Goal: Information Seeking & Learning: Learn about a topic

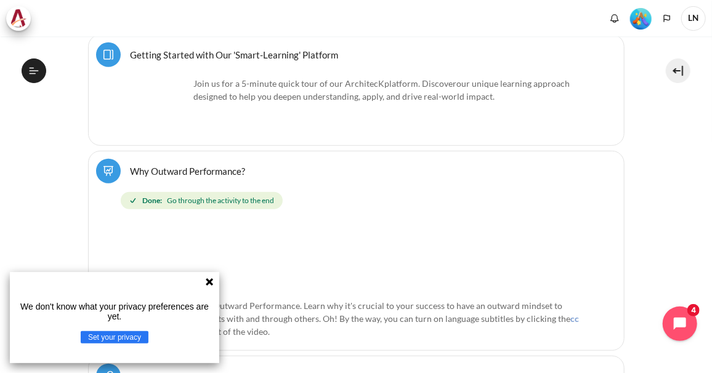
scroll to position [369, 0]
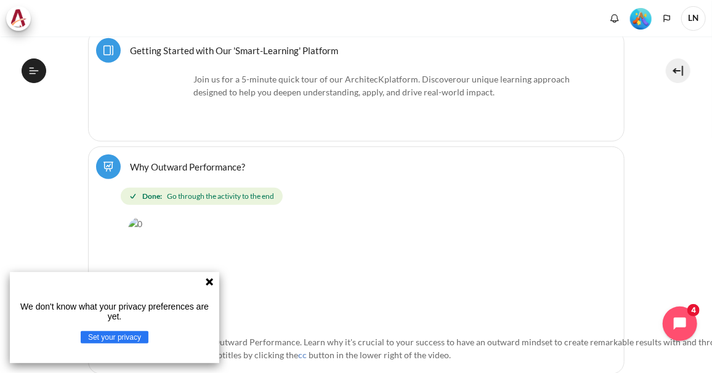
click at [209, 283] on icon at bounding box center [209, 281] width 7 height 7
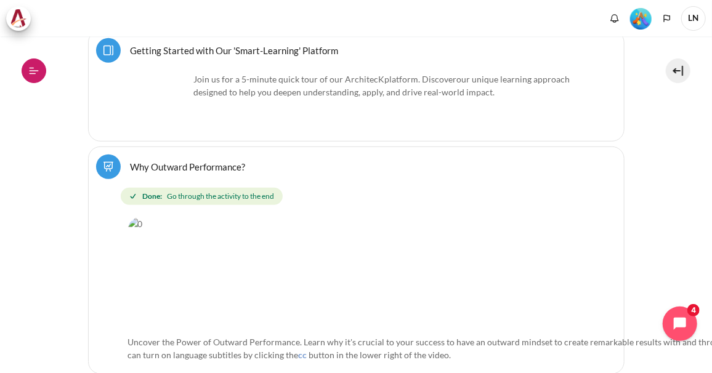
click at [33, 69] on icon at bounding box center [33, 70] width 11 height 11
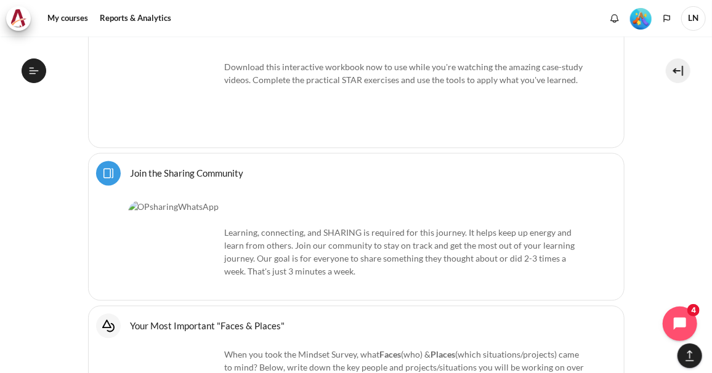
scroll to position [1019, 0]
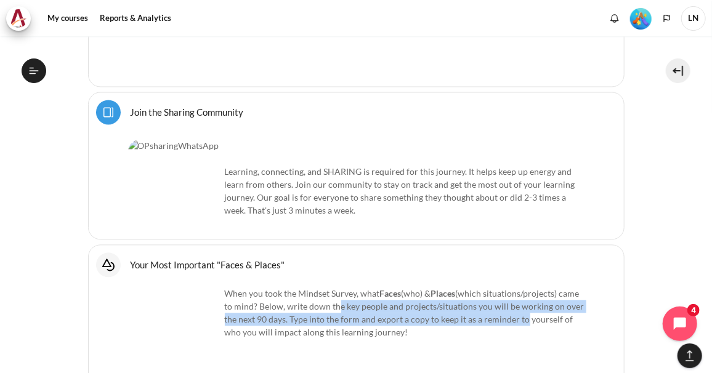
drag, startPoint x: 358, startPoint y: 273, endPoint x: 558, endPoint y: 280, distance: 200.2
click at [558, 287] on p "When you took the Mindset Survey, what F aces (who) & Places (which situations/…" at bounding box center [356, 313] width 456 height 52
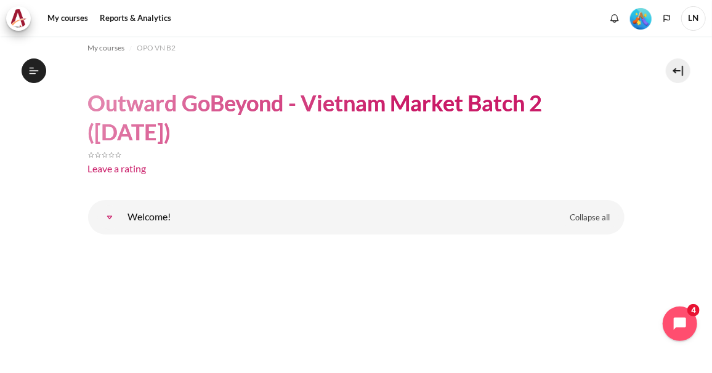
scroll to position [0, 0]
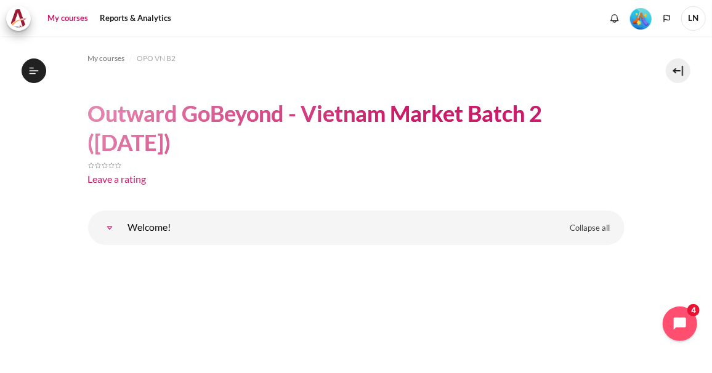
click at [65, 18] on link "My courses" at bounding box center [67, 18] width 49 height 25
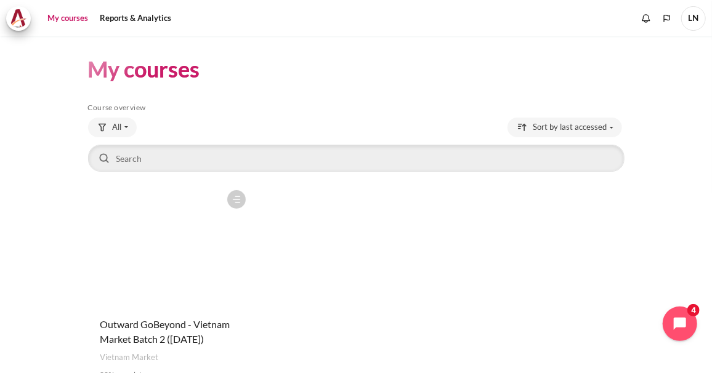
click at [184, 244] on figure "Content" at bounding box center [170, 245] width 164 height 123
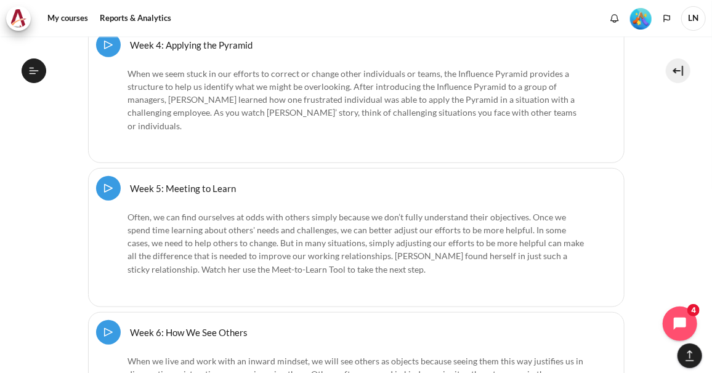
scroll to position [17999, 0]
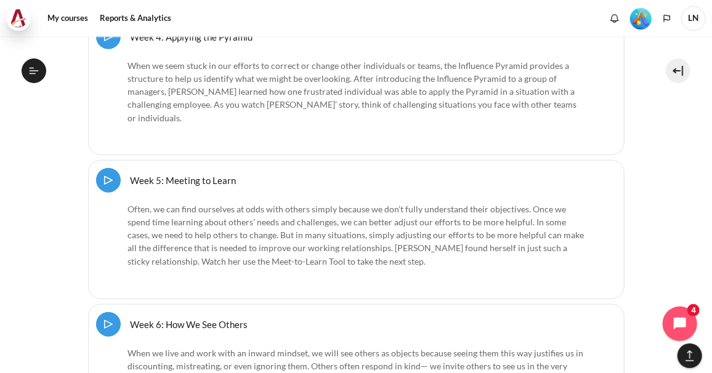
click at [25, 17] on img at bounding box center [18, 18] width 17 height 18
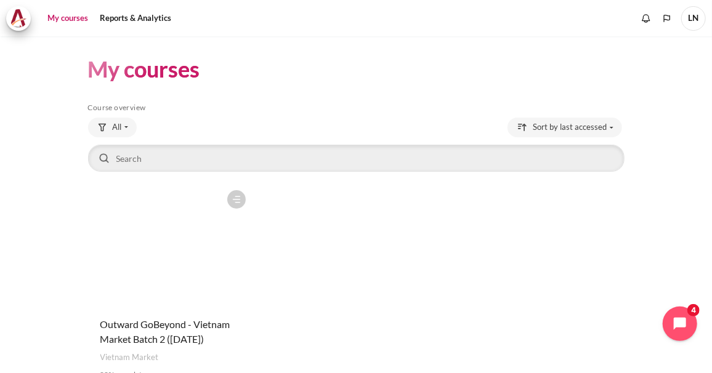
click at [203, 246] on figure "Content" at bounding box center [170, 245] width 164 height 123
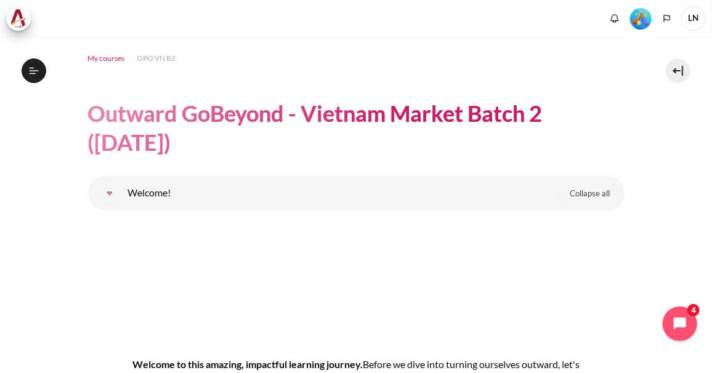
click at [110, 57] on span "My courses" at bounding box center [106, 58] width 37 height 11
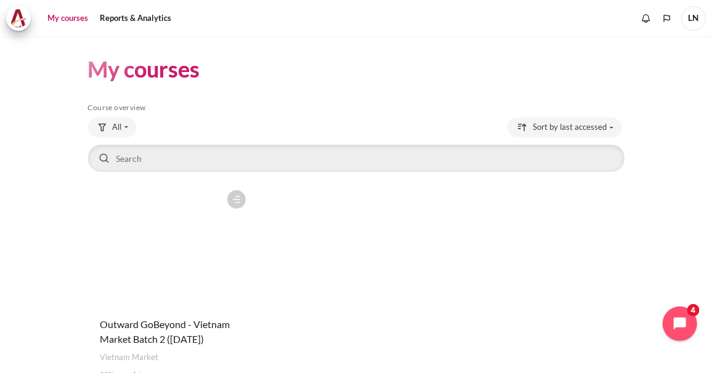
scroll to position [61, 0]
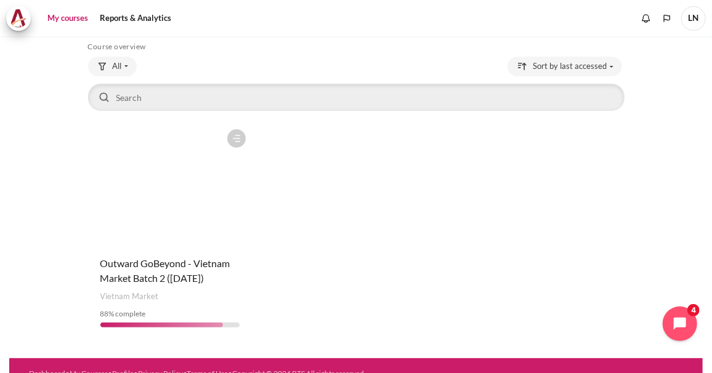
click at [164, 208] on figure "Content" at bounding box center [170, 184] width 164 height 123
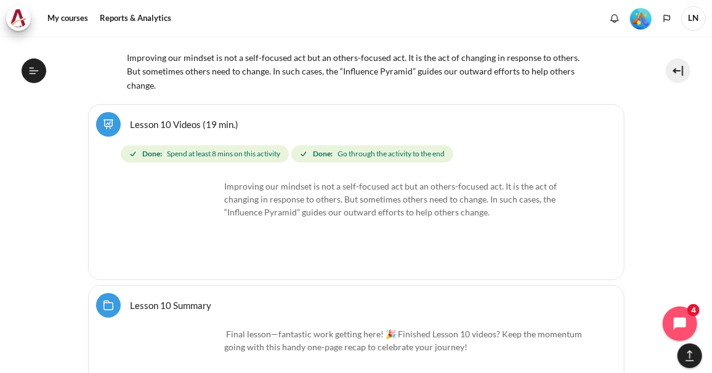
click at [131, 299] on link "Lesson 10 Summary Folder" at bounding box center [171, 305] width 81 height 12
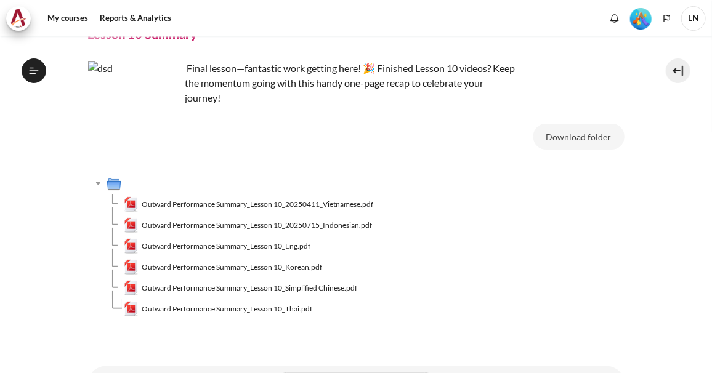
scroll to position [1099, 0]
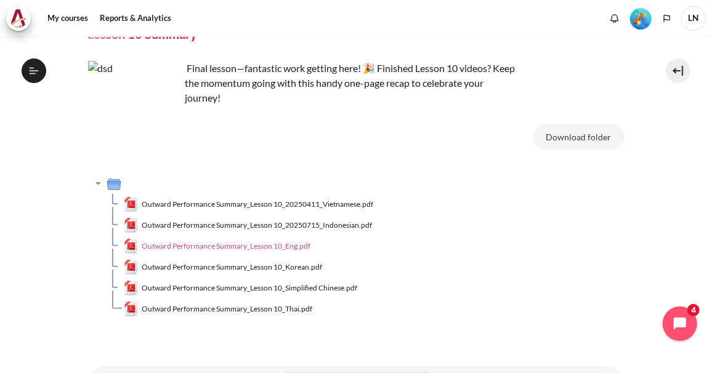
click at [276, 245] on span "Outward Performance Summary_Lesson 10_Eng.pdf" at bounding box center [226, 246] width 169 height 11
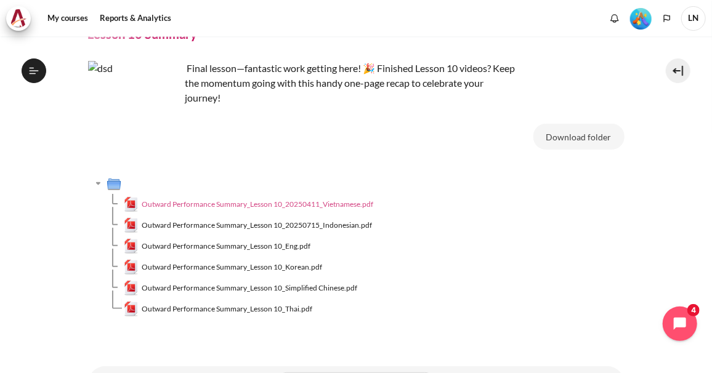
click at [292, 200] on span "Outward Performance Summary_Lesson 10_20250411_Vietnamese.pdf" at bounding box center [257, 204] width 231 height 11
